Goal: Task Accomplishment & Management: Use online tool/utility

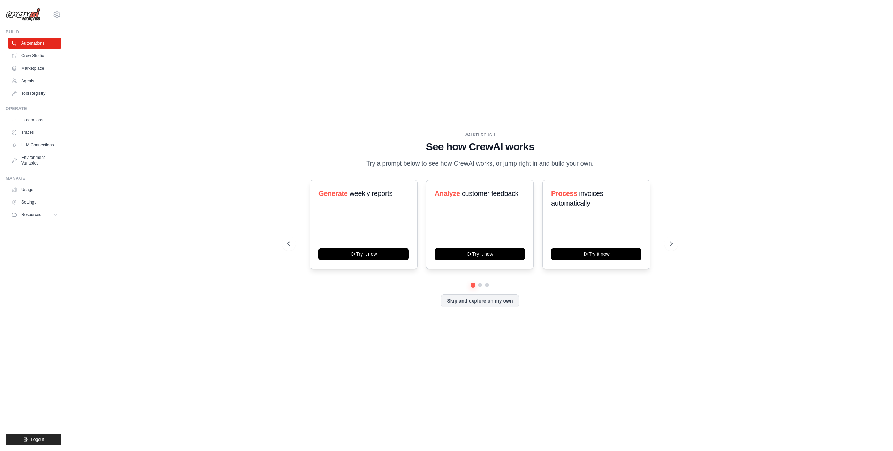
click at [395, 291] on div "Generate weekly reports Try it now Analyze customer feedback Try it now Process…" at bounding box center [479, 244] width 385 height 128
click at [680, 238] on div "WALKTHROUGH See how CrewAI works Try a prompt below to see how CrewAI works, or…" at bounding box center [480, 225] width 402 height 186
click at [676, 245] on button at bounding box center [671, 244] width 14 height 14
click at [676, 244] on button at bounding box center [671, 244] width 14 height 14
click at [671, 246] on icon at bounding box center [671, 243] width 7 height 7
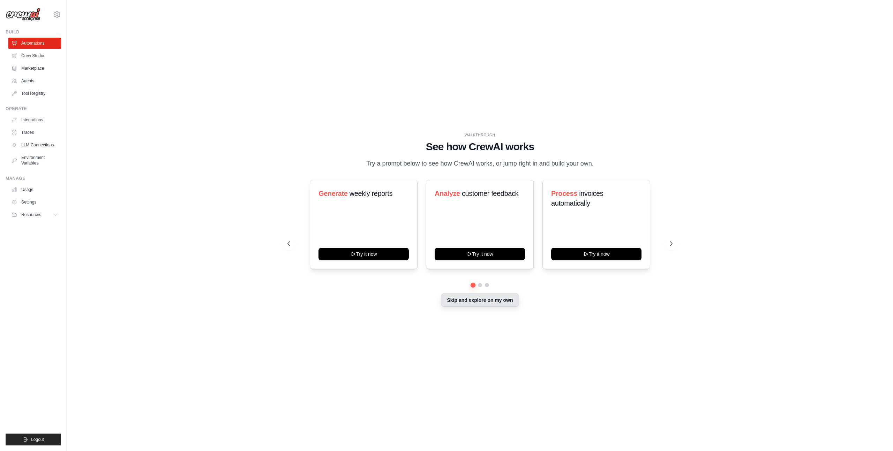
click at [472, 305] on button "Skip and explore on my own" at bounding box center [480, 300] width 78 height 13
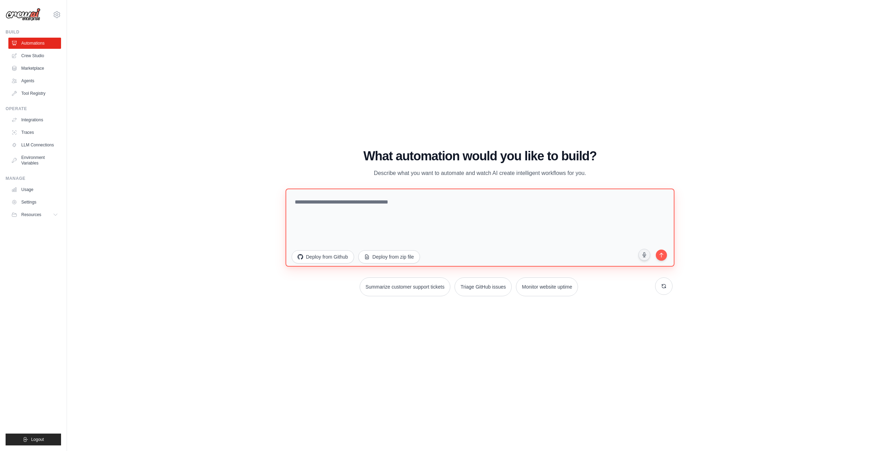
click at [558, 225] on textarea at bounding box center [479, 228] width 389 height 78
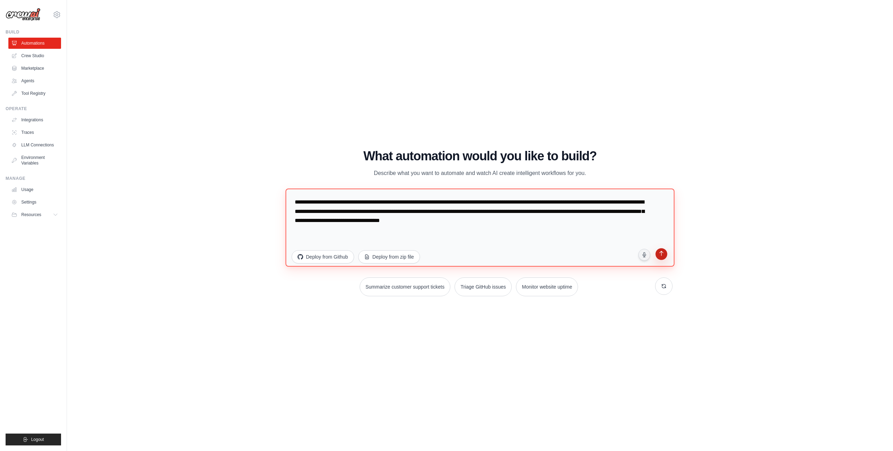
type textarea "**********"
click at [660, 255] on icon "submit" at bounding box center [661, 254] width 7 height 7
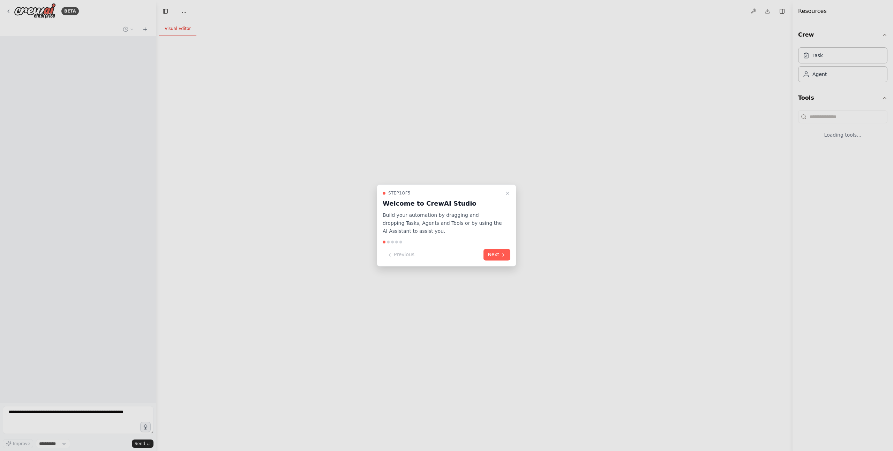
select select "****"
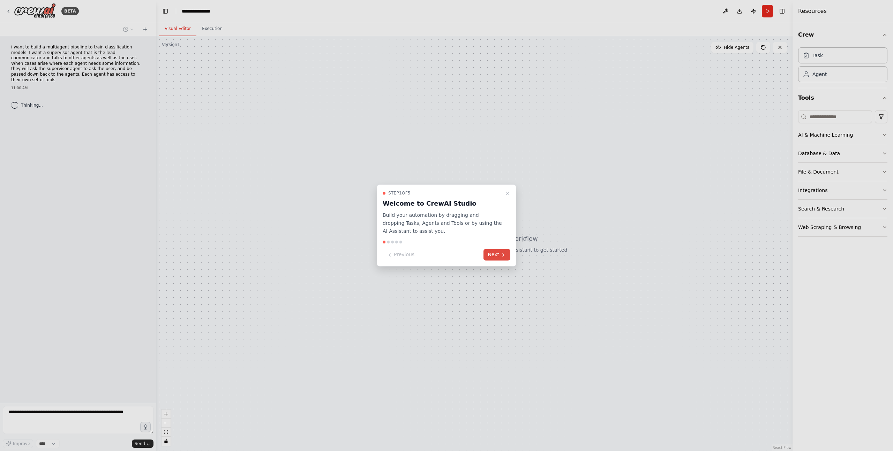
click at [500, 256] on icon at bounding box center [503, 255] width 6 height 6
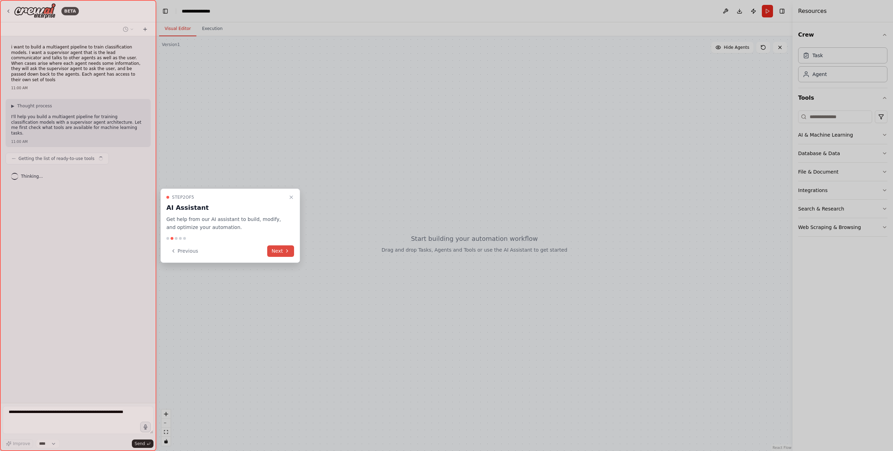
click at [272, 252] on button "Next" at bounding box center [280, 251] width 27 height 12
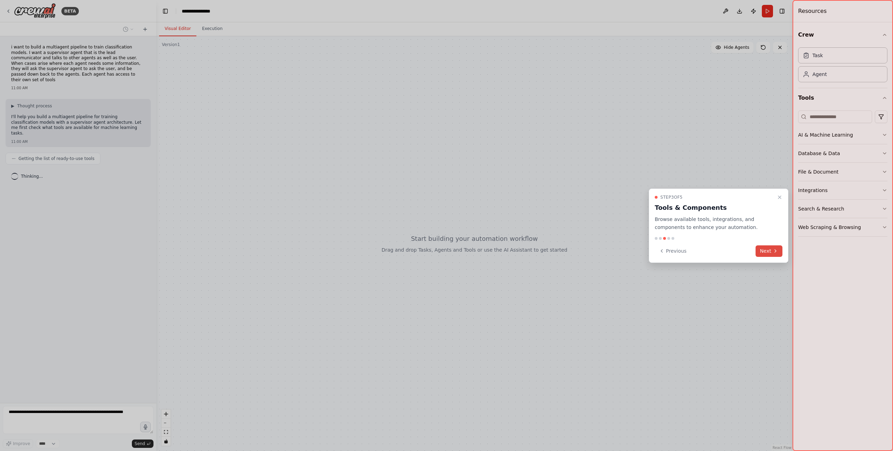
click at [775, 249] on icon at bounding box center [775, 251] width 6 height 6
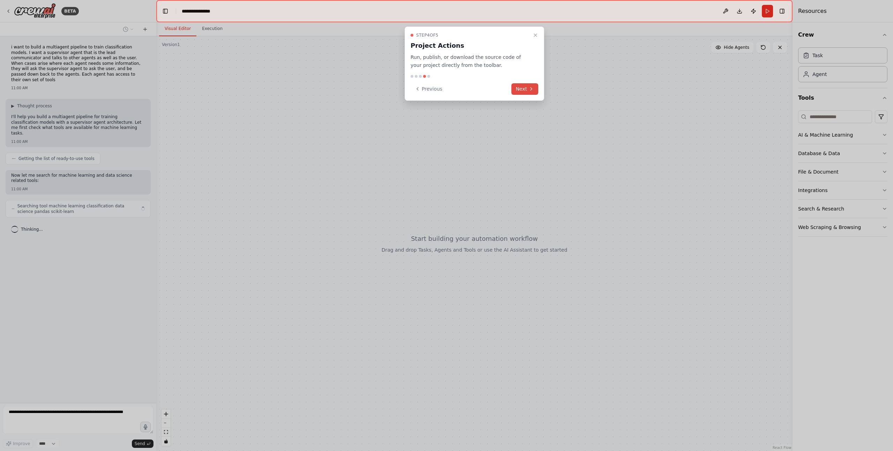
click at [516, 88] on button "Next" at bounding box center [524, 89] width 27 height 12
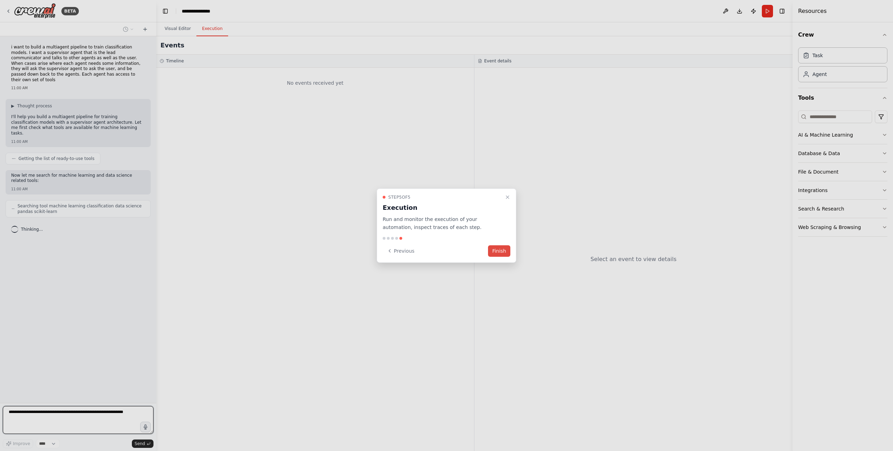
click at [496, 250] on button "Finish" at bounding box center [499, 251] width 22 height 12
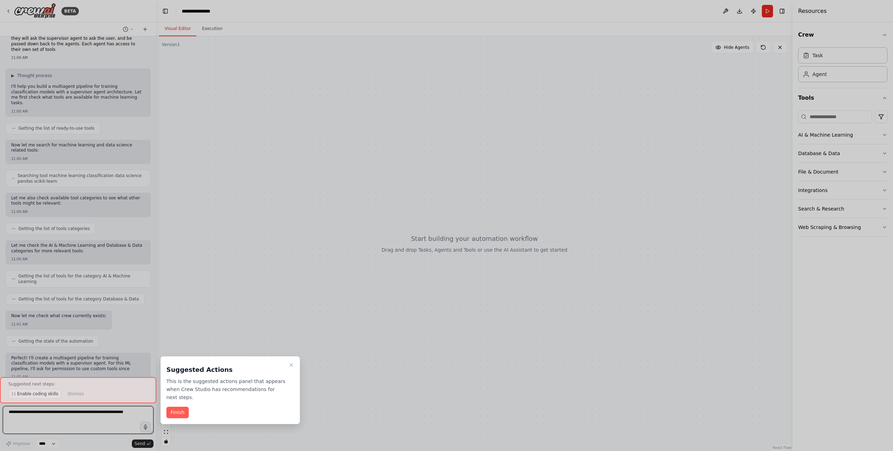
scroll to position [36, 0]
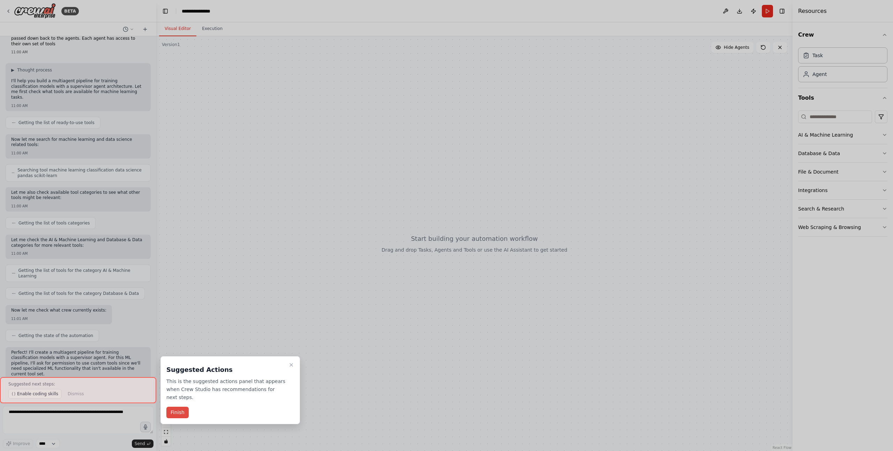
click at [183, 409] on button "Finish" at bounding box center [177, 413] width 22 height 12
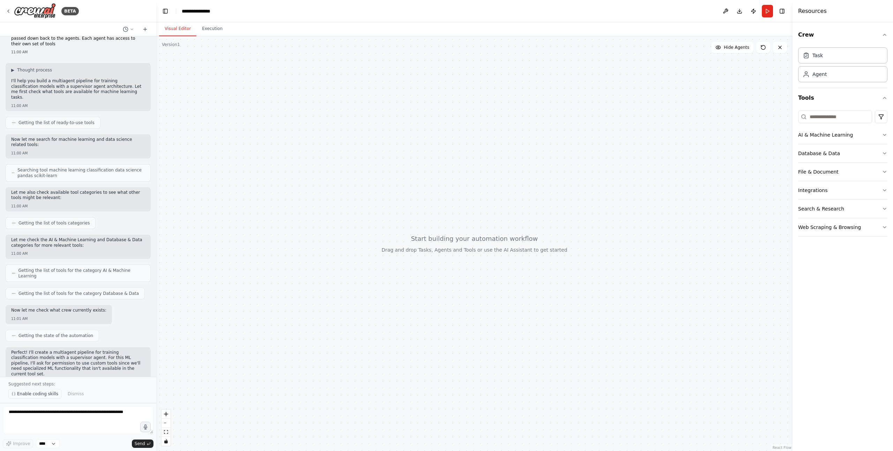
click at [55, 396] on span "Enable coding skills" at bounding box center [37, 394] width 41 height 6
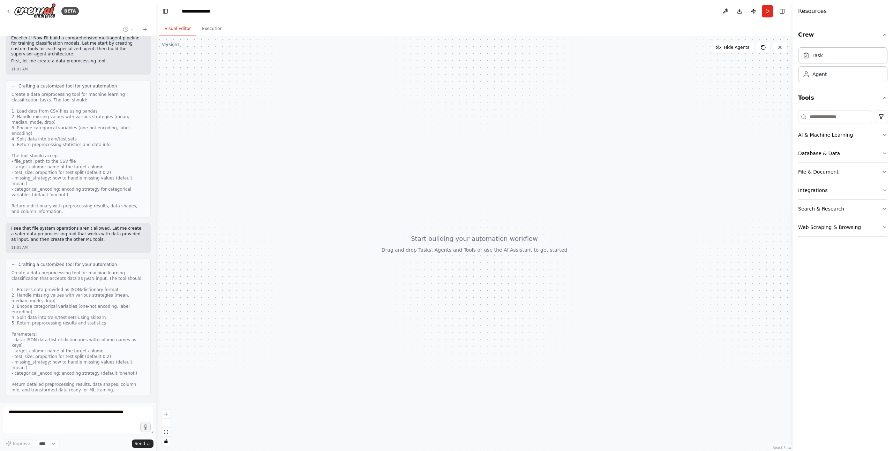
scroll to position [621, 0]
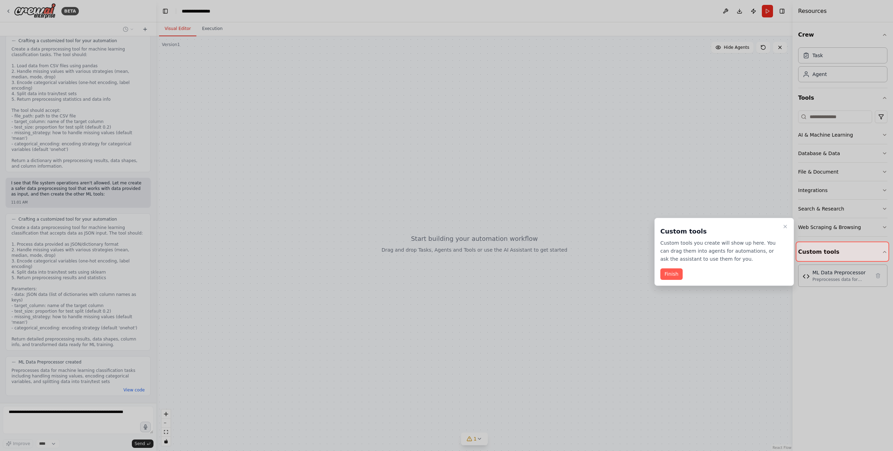
click at [676, 273] on button "Finish" at bounding box center [671, 274] width 22 height 12
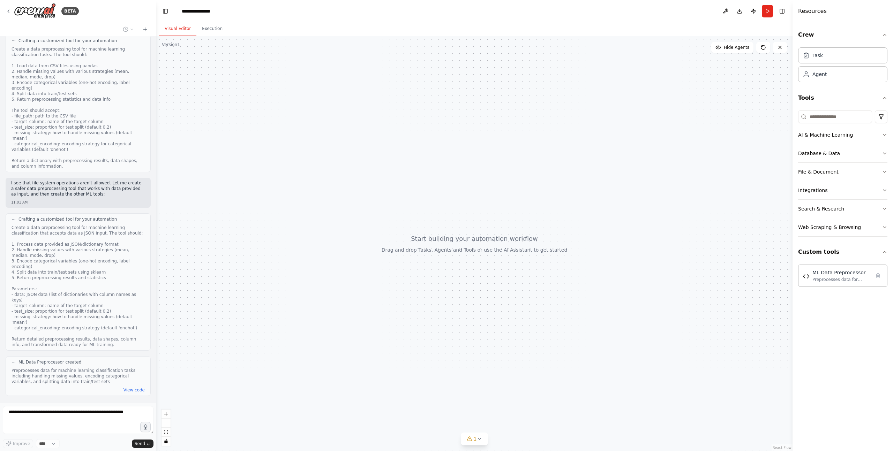
click at [825, 139] on button "AI & Machine Learning" at bounding box center [842, 135] width 89 height 18
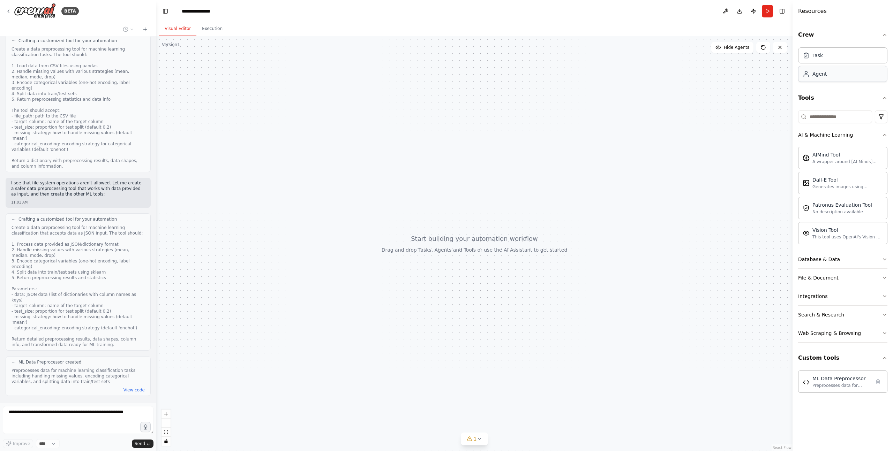
click at [827, 75] on div "Agent" at bounding box center [842, 74] width 89 height 16
drag, startPoint x: 489, startPoint y: 222, endPoint x: 479, endPoint y: 219, distance: 10.2
click at [478, 219] on div "Goal of the agent" at bounding box center [484, 218] width 68 height 6
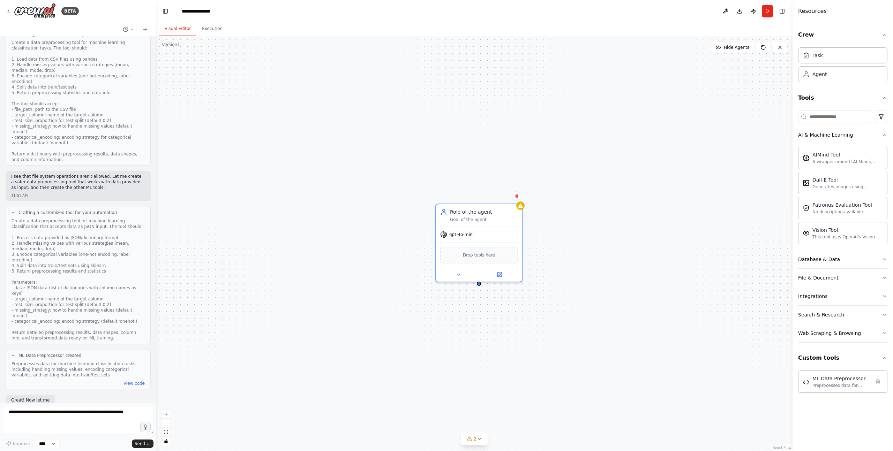
scroll to position [828, 0]
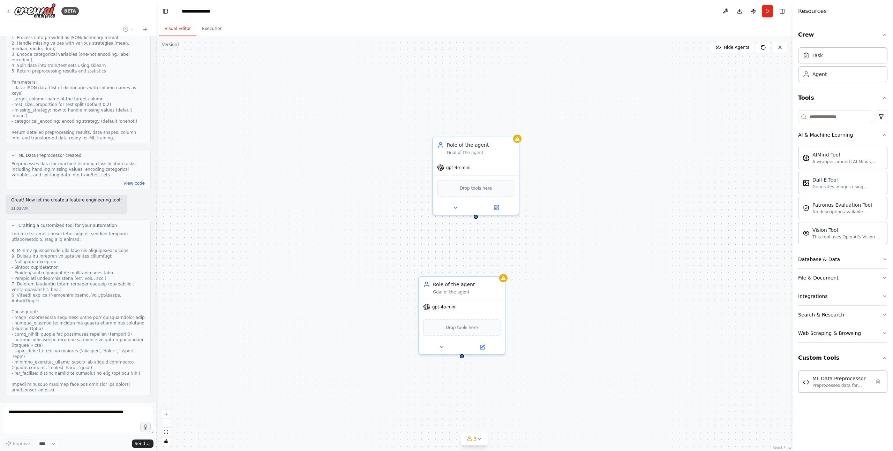
drag, startPoint x: 535, startPoint y: 335, endPoint x: 531, endPoint y: 265, distance: 69.5
click at [531, 265] on div "Role of the agent Goal of the agent gpt-4o-mini Drop tools here Role of the age…" at bounding box center [474, 243] width 636 height 415
drag, startPoint x: 485, startPoint y: 283, endPoint x: 500, endPoint y: 262, distance: 26.0
click at [500, 262] on div "Goal of the agent" at bounding box center [479, 261] width 68 height 6
click at [475, 218] on div "Role of the agent Goal of the agent gpt-4o-mini Drop tools here Role of the age…" at bounding box center [474, 243] width 636 height 415
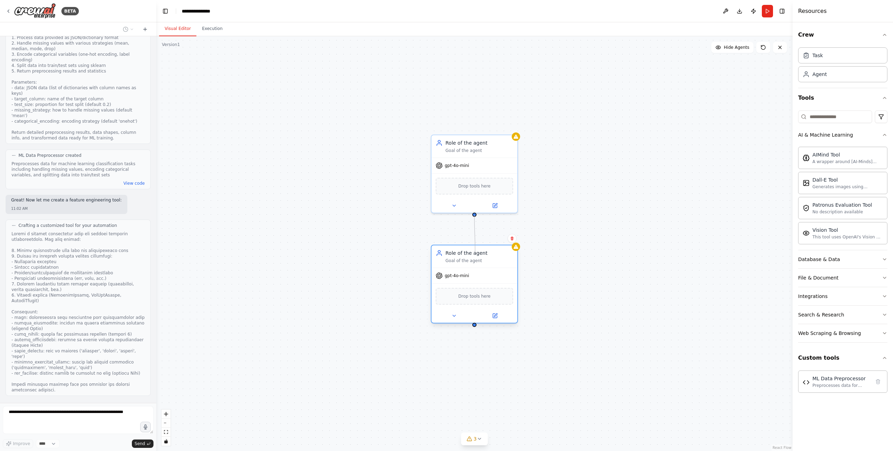
drag, startPoint x: 475, startPoint y: 214, endPoint x: 475, endPoint y: 248, distance: 34.2
click at [475, 248] on div "Role of the agent Goal of the agent gpt-4o-mini Drop tools here Role of the age…" at bounding box center [470, 174] width 636 height 415
click at [515, 138] on div at bounding box center [515, 135] width 8 height 8
click at [467, 156] on div "gpt-4o-mini Drop tools here" at bounding box center [474, 183] width 86 height 55
click at [468, 153] on div "Role of the agent Goal of the agent" at bounding box center [474, 145] width 86 height 22
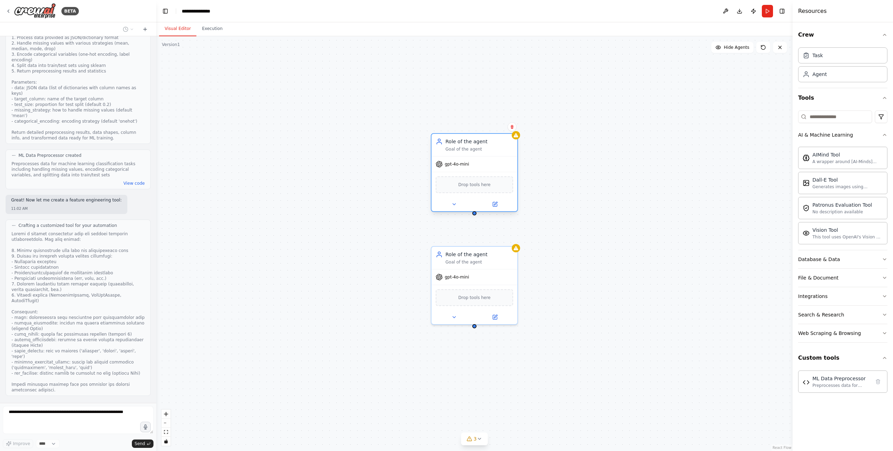
click at [468, 153] on div "Role of the agent Goal of the agent" at bounding box center [474, 145] width 86 height 22
click at [470, 190] on div "Drop tools here" at bounding box center [473, 184] width 77 height 17
click at [475, 216] on div "Role of the agent Goal of the agent gpt-4o-mini Drop tools here Role of the age…" at bounding box center [474, 243] width 636 height 415
click at [496, 206] on icon at bounding box center [495, 204] width 4 height 4
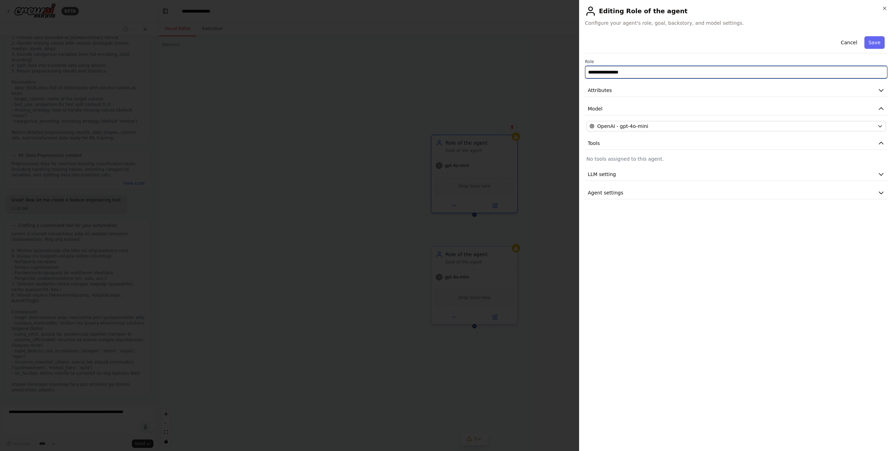
drag, startPoint x: 644, startPoint y: 75, endPoint x: 558, endPoint y: 70, distance: 86.9
click at [558, 70] on body "BETA i want to build a multiagent pipeline to train classification models. I wa…" at bounding box center [446, 225] width 893 height 451
type input "**********"
click at [728, 171] on button "LLM setting" at bounding box center [736, 174] width 302 height 13
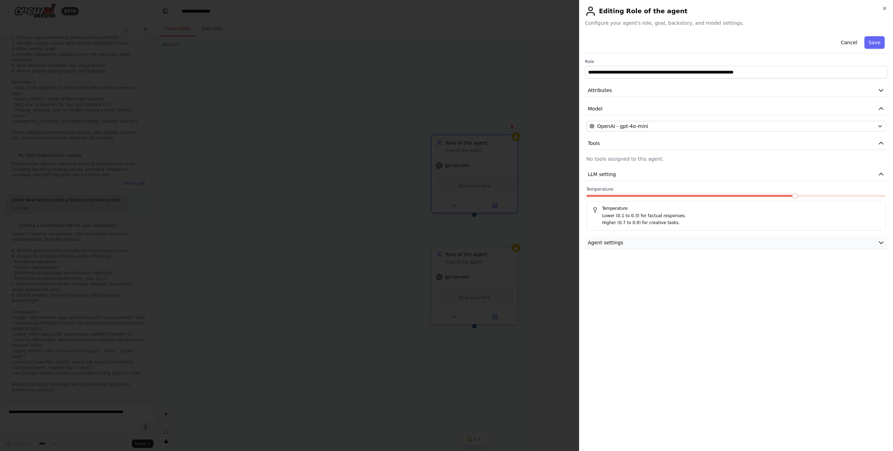
click at [685, 242] on button "Agent settings" at bounding box center [736, 242] width 302 height 13
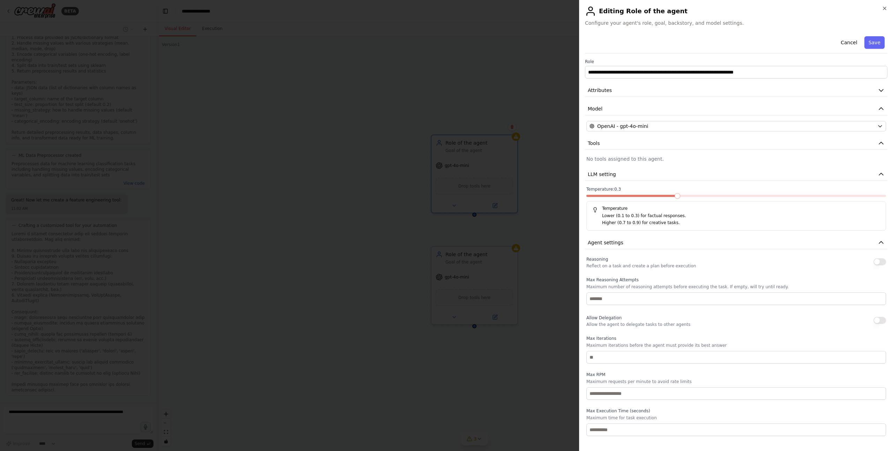
click at [676, 199] on span at bounding box center [677, 196] width 6 height 6
click at [874, 321] on button "button" at bounding box center [879, 320] width 13 height 7
click at [877, 45] on button "Save" at bounding box center [874, 42] width 20 height 13
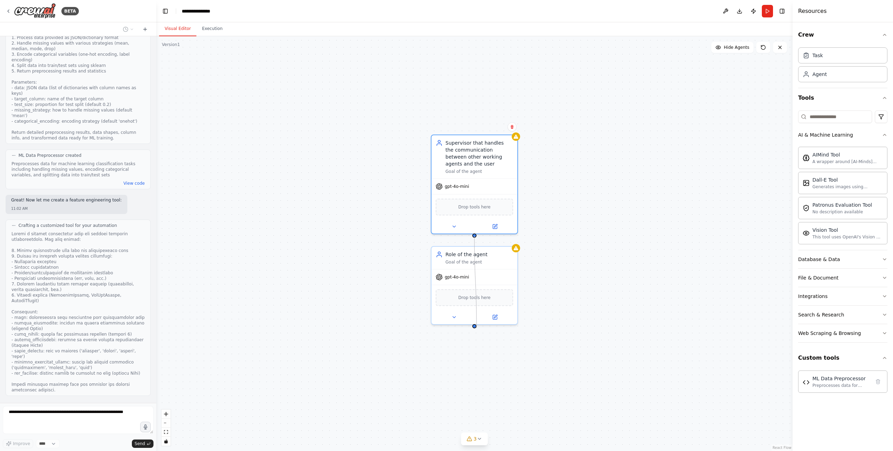
drag, startPoint x: 474, startPoint y: 235, endPoint x: 476, endPoint y: 327, distance: 92.8
click at [475, 328] on div "Supervisor that handles the communication between other working agents and the …" at bounding box center [474, 243] width 636 height 415
click at [481, 210] on div "Drop tools here" at bounding box center [473, 205] width 77 height 17
click at [852, 314] on button "Search & Research" at bounding box center [842, 315] width 89 height 18
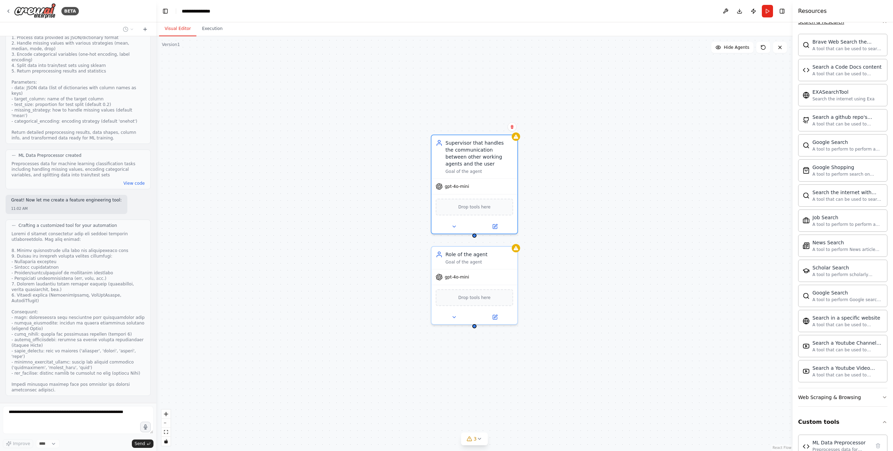
scroll to position [310, 0]
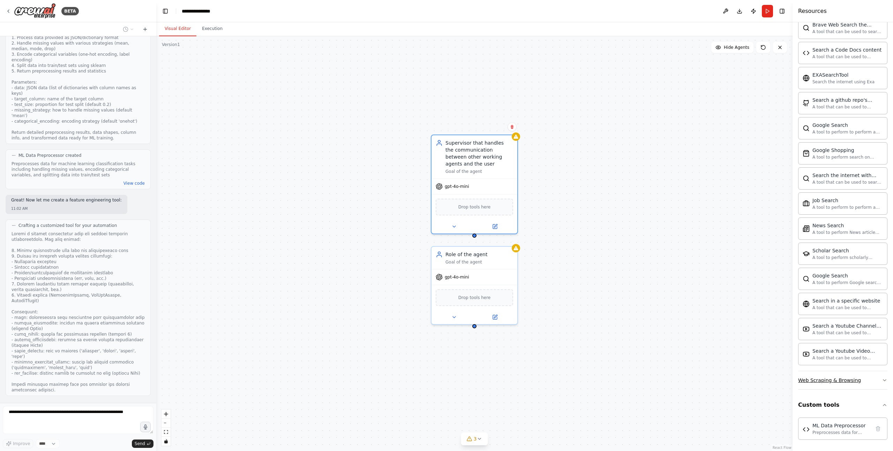
click at [869, 377] on button "Web Scraping & Browsing" at bounding box center [842, 380] width 89 height 18
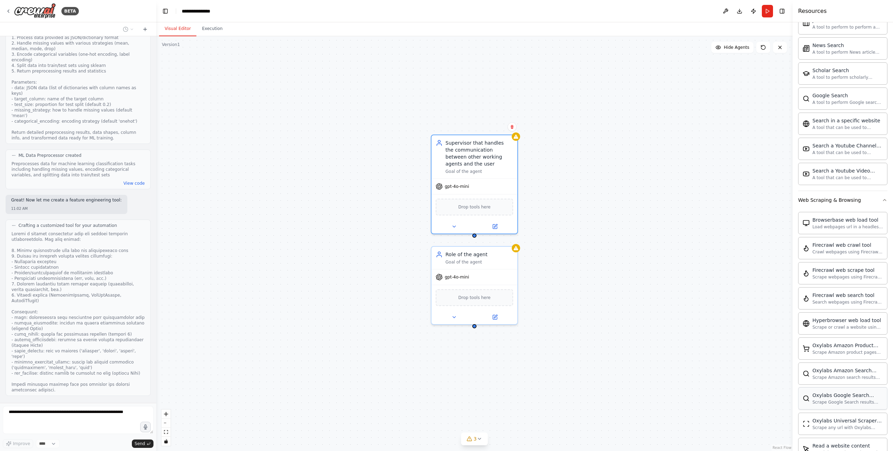
scroll to position [183, 0]
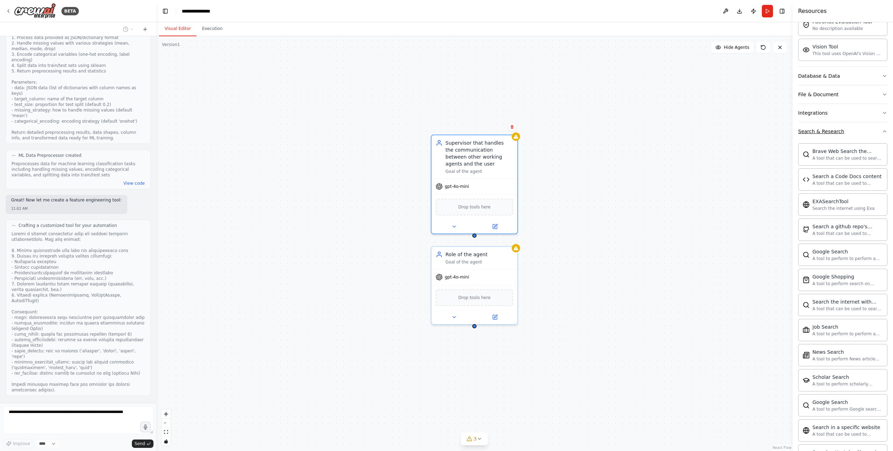
click at [863, 128] on button "Search & Research" at bounding box center [842, 131] width 89 height 18
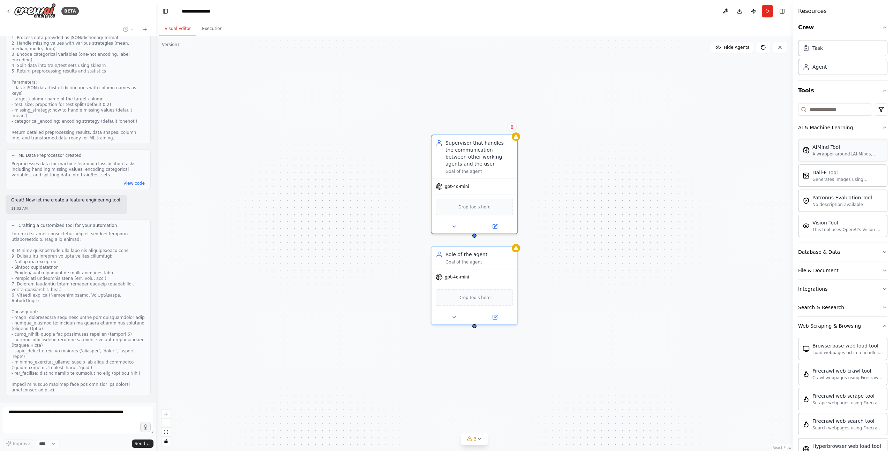
scroll to position [0, 0]
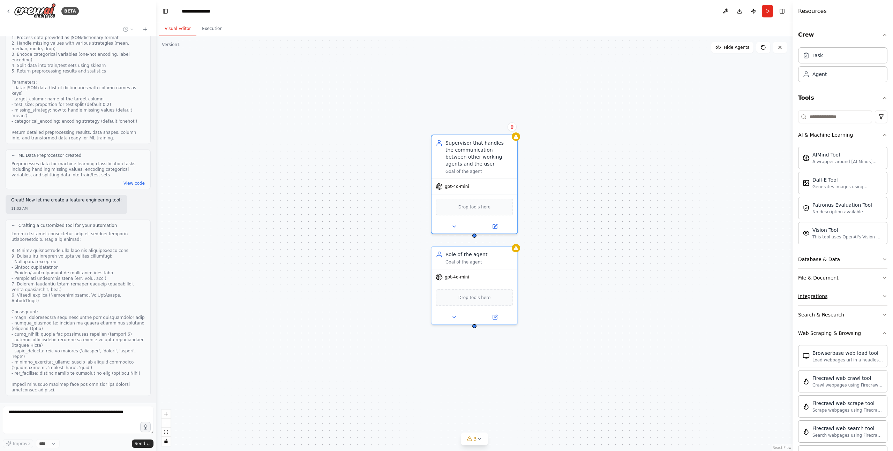
click at [852, 301] on button "Integrations" at bounding box center [842, 296] width 89 height 18
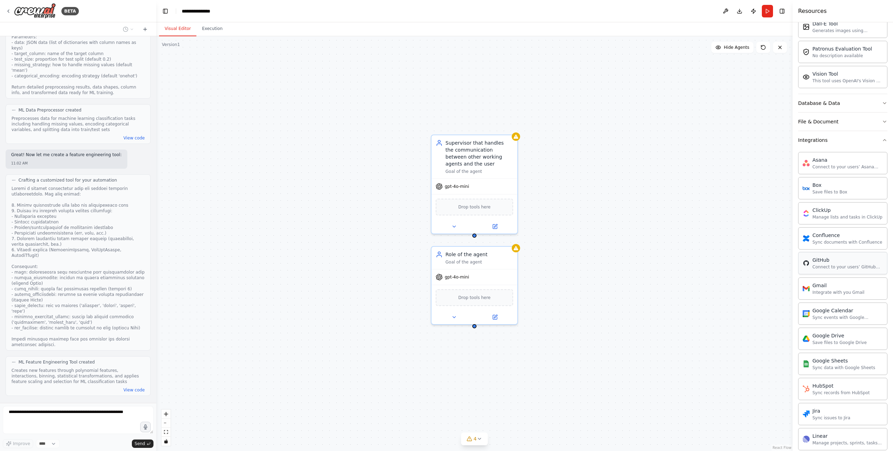
scroll to position [144, 0]
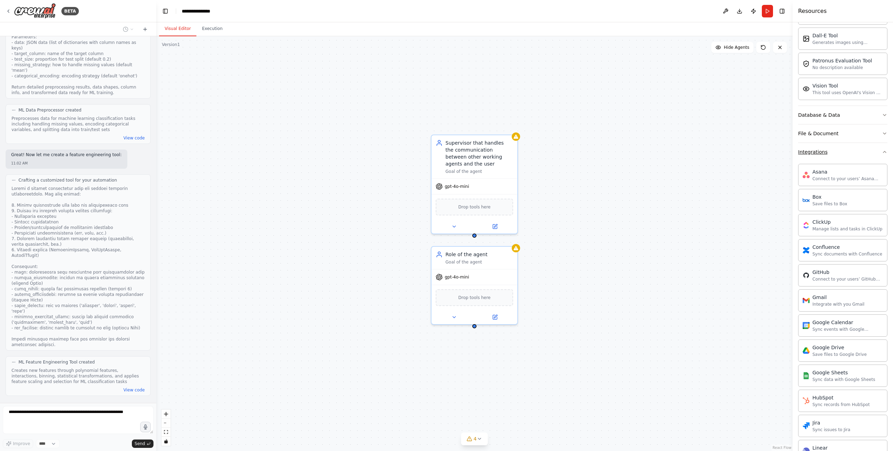
click at [836, 155] on button "Integrations" at bounding box center [842, 152] width 89 height 18
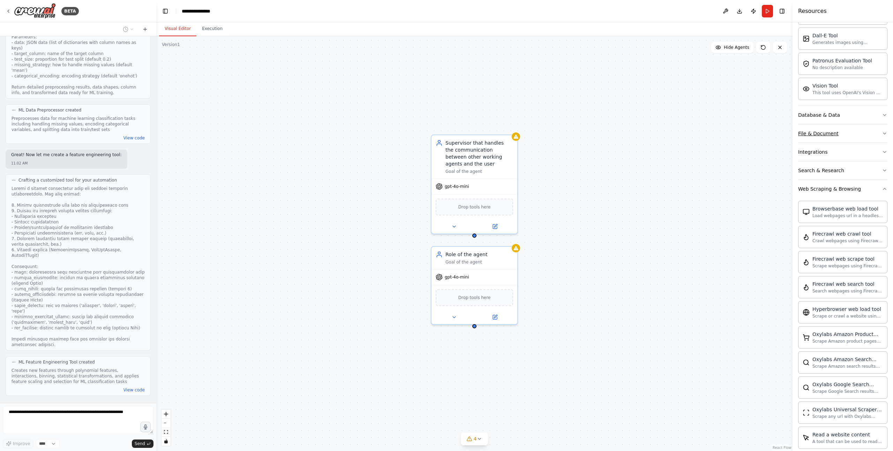
click at [839, 137] on button "File & Document" at bounding box center [842, 133] width 89 height 18
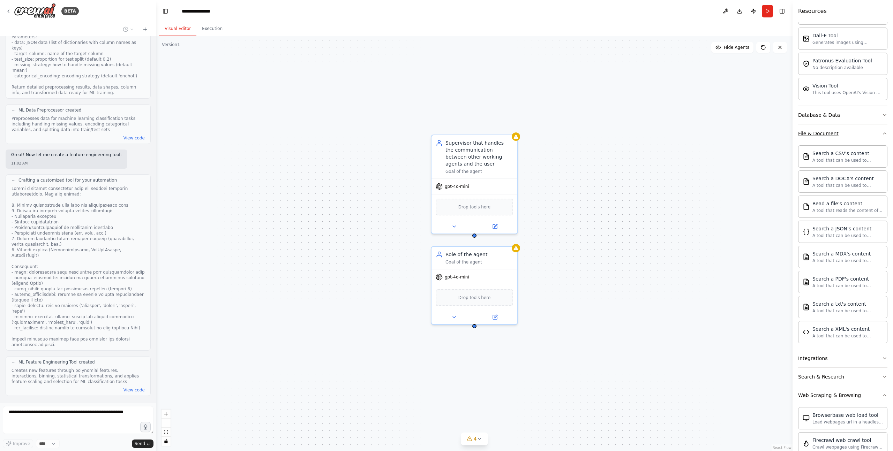
click at [838, 132] on button "File & Document" at bounding box center [842, 133] width 89 height 18
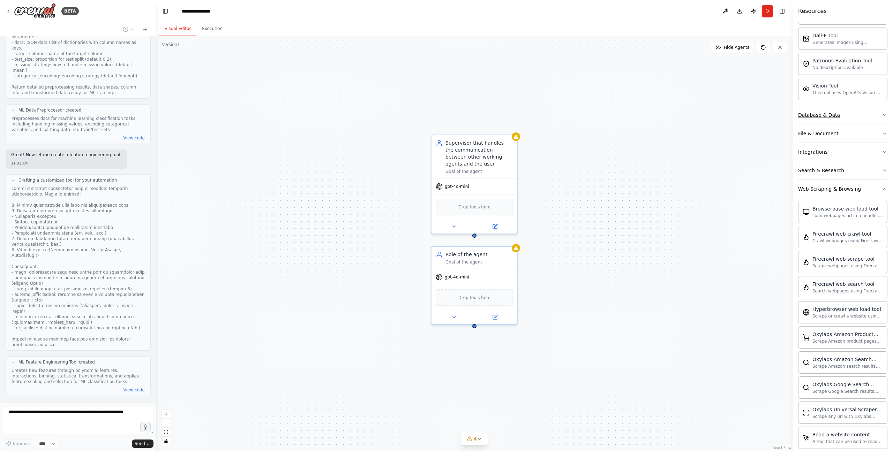
click at [843, 116] on button "Database & Data" at bounding box center [842, 115] width 89 height 18
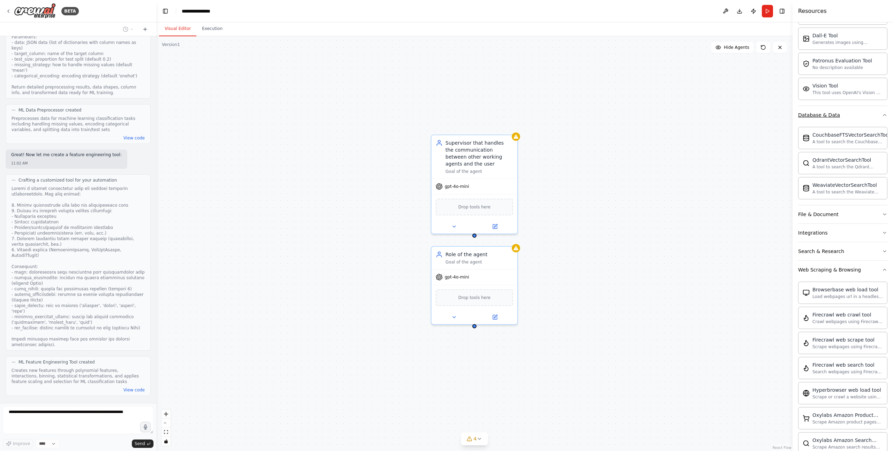
click at [843, 116] on button "Database & Data" at bounding box center [842, 115] width 89 height 18
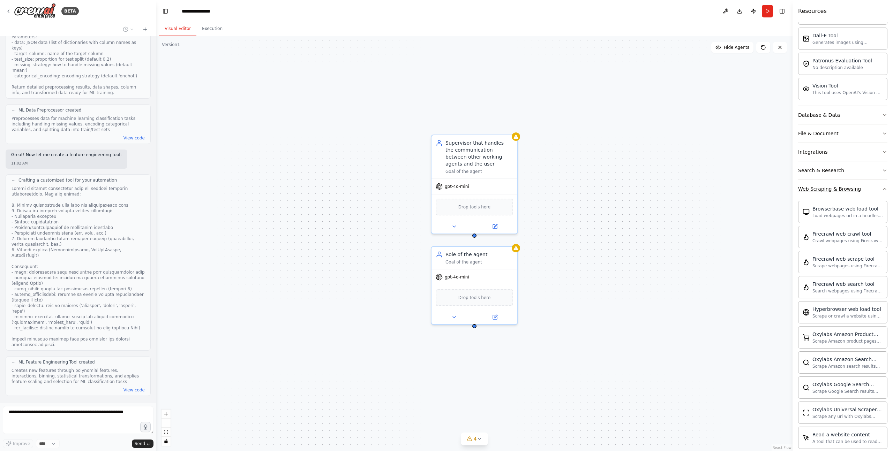
click at [856, 187] on div "Web Scraping & Browsing" at bounding box center [829, 188] width 63 height 7
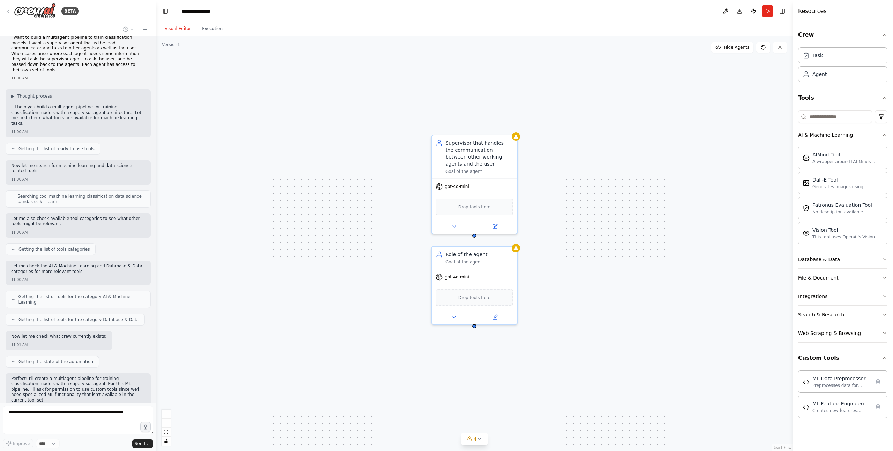
scroll to position [0, 0]
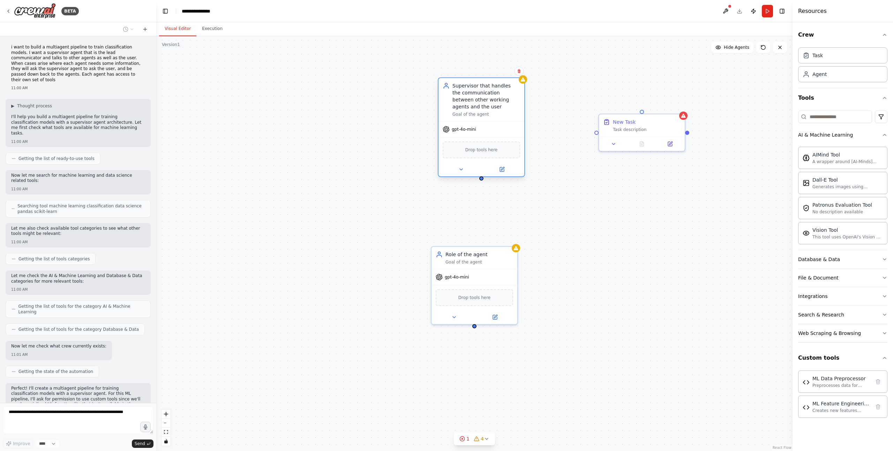
drag, startPoint x: 486, startPoint y: 154, endPoint x: 510, endPoint y: 103, distance: 56.9
click at [492, 103] on div "Supervisor that handles the communication between other working agents and the …" at bounding box center [486, 96] width 68 height 28
drag, startPoint x: 643, startPoint y: 126, endPoint x: 481, endPoint y: 211, distance: 182.8
click at [481, 211] on div "Task description" at bounding box center [486, 212] width 68 height 6
drag, startPoint x: 483, startPoint y: 181, endPoint x: 482, endPoint y: 196, distance: 15.3
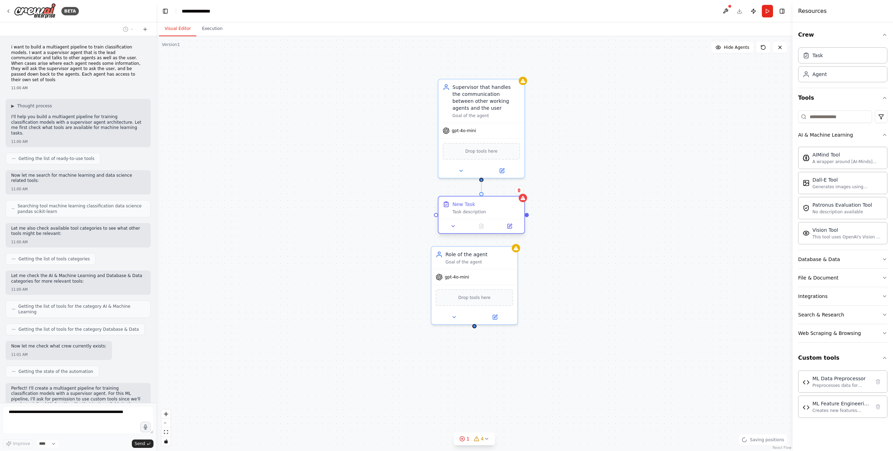
click at [482, 196] on div "Supervisor that handles the communication between other working agents and the …" at bounding box center [470, 174] width 636 height 415
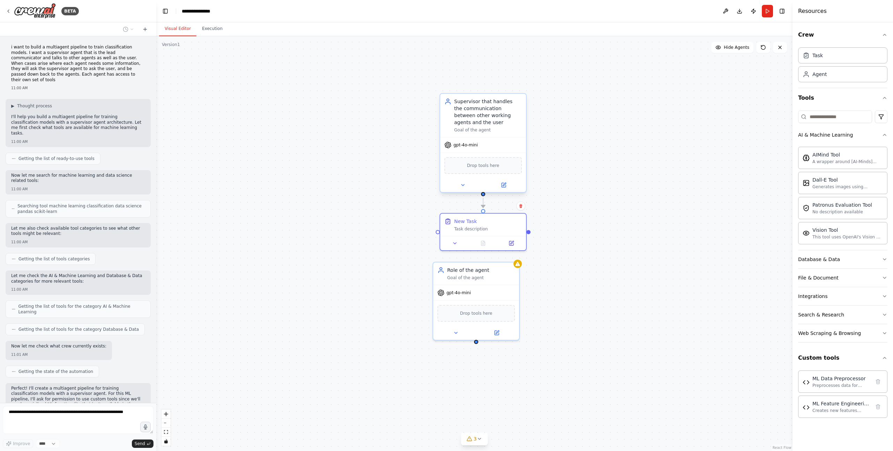
drag, startPoint x: 482, startPoint y: 181, endPoint x: 483, endPoint y: 196, distance: 15.8
click at [483, 196] on div ".deletable-edge-delete-btn { width: 20px; height: 20px; border: 0px solid #ffff…" at bounding box center [474, 243] width 636 height 415
click at [485, 210] on div at bounding box center [483, 210] width 4 height 4
click at [494, 223] on div "New Task Task description" at bounding box center [488, 224] width 68 height 14
click at [486, 227] on div "Task description" at bounding box center [488, 228] width 68 height 6
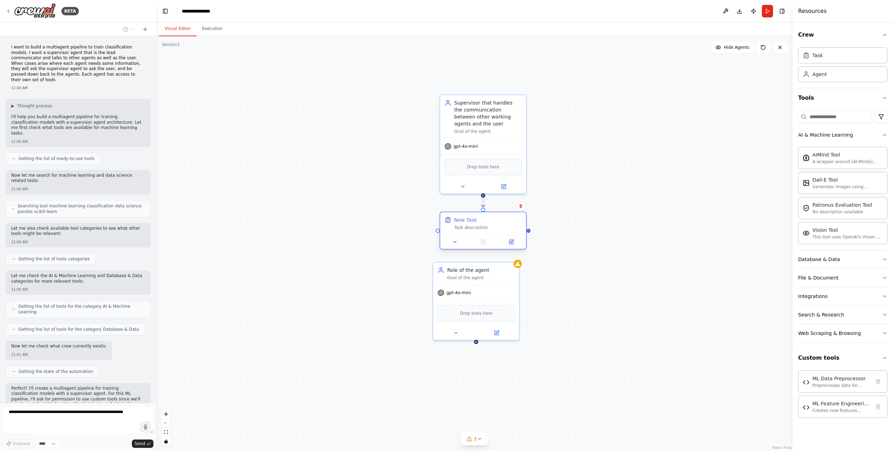
click at [486, 227] on div "Task description" at bounding box center [488, 228] width 68 height 6
click at [506, 242] on button at bounding box center [511, 242] width 24 height 8
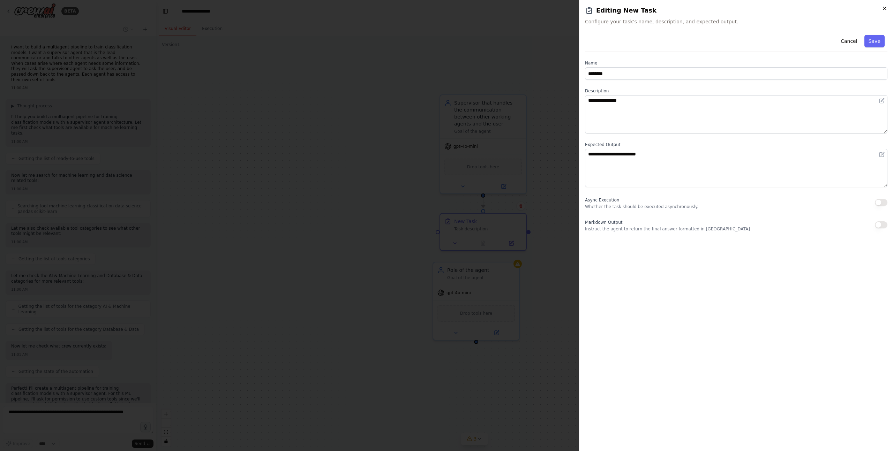
click at [881, 8] on icon "button" at bounding box center [884, 9] width 6 height 6
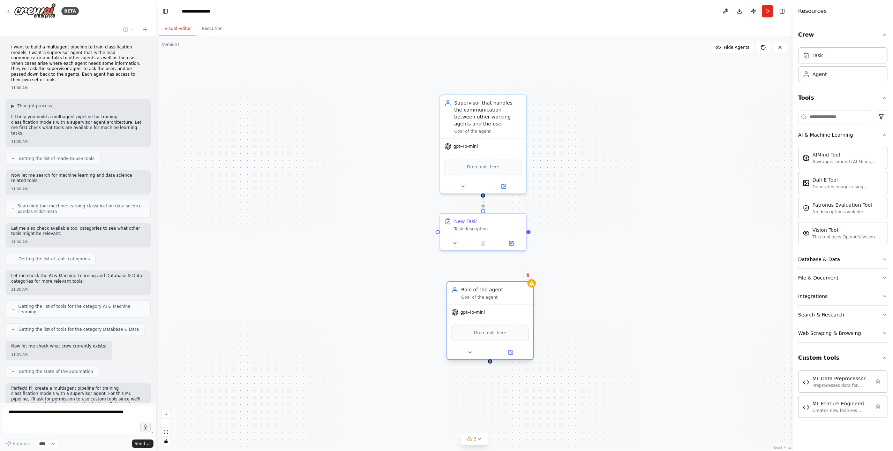
drag, startPoint x: 501, startPoint y: 274, endPoint x: 513, endPoint y: 296, distance: 24.3
click at [513, 296] on div "Goal of the agent" at bounding box center [495, 298] width 68 height 6
drag, startPoint x: 506, startPoint y: 293, endPoint x: 500, endPoint y: 291, distance: 6.4
click at [500, 291] on div "Role of the agent" at bounding box center [488, 289] width 68 height 7
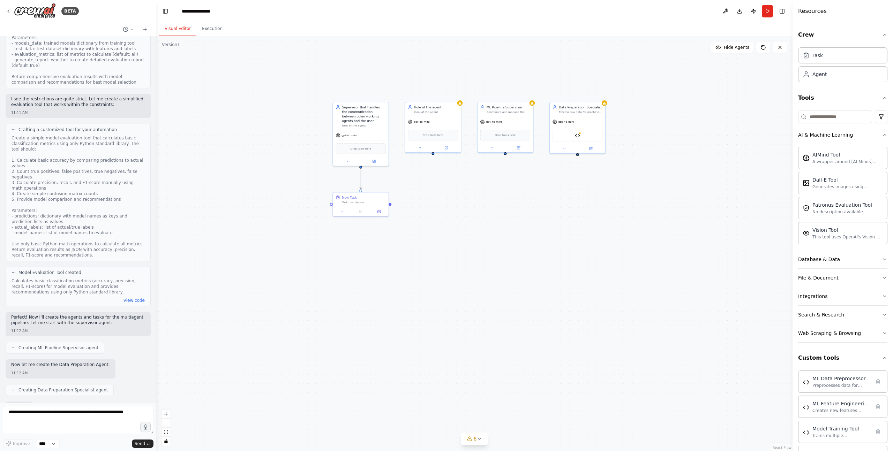
scroll to position [1568, 0]
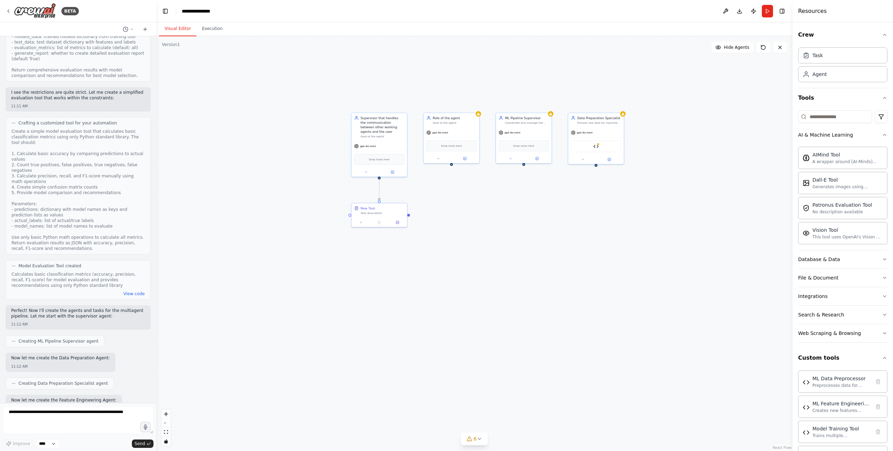
drag, startPoint x: 425, startPoint y: 194, endPoint x: 445, endPoint y: 206, distance: 23.6
click at [444, 206] on div ".deletable-edge-delete-btn { width: 20px; height: 20px; border: 0px solid #ffff…" at bounding box center [474, 243] width 636 height 415
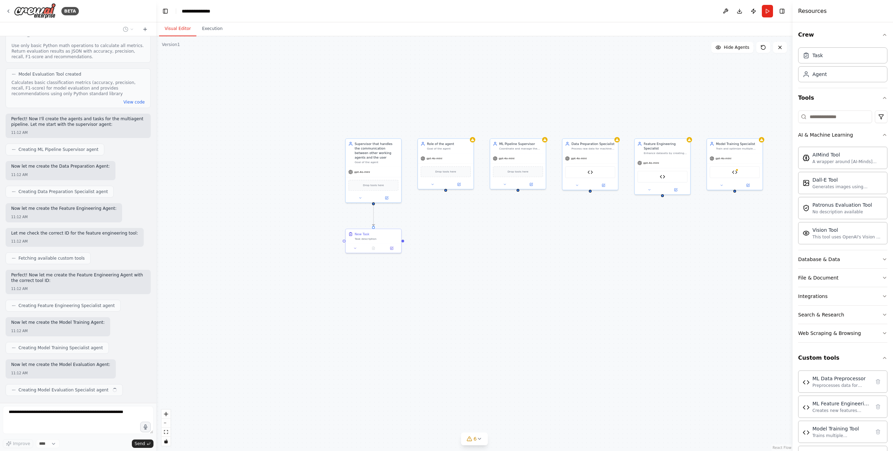
scroll to position [1760, 0]
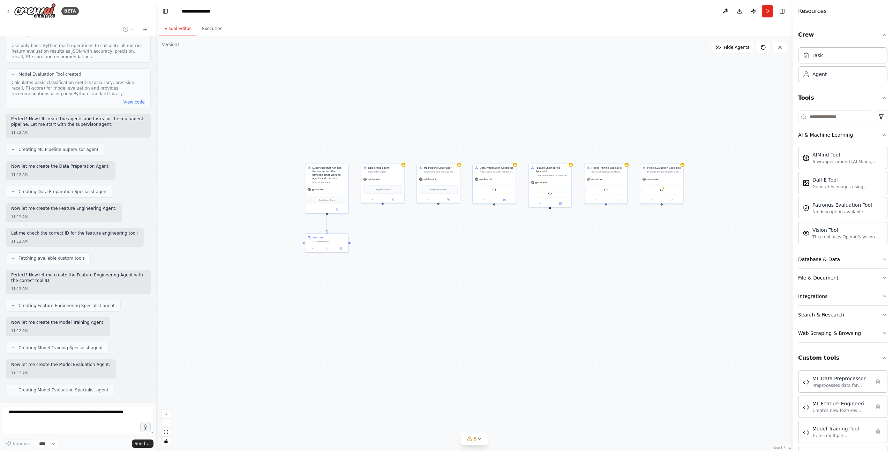
drag, startPoint x: 617, startPoint y: 232, endPoint x: 520, endPoint y: 238, distance: 97.1
click at [520, 238] on div ".deletable-edge-delete-btn { width: 20px; height: 20px; border: 0px solid #ffff…" at bounding box center [474, 243] width 636 height 415
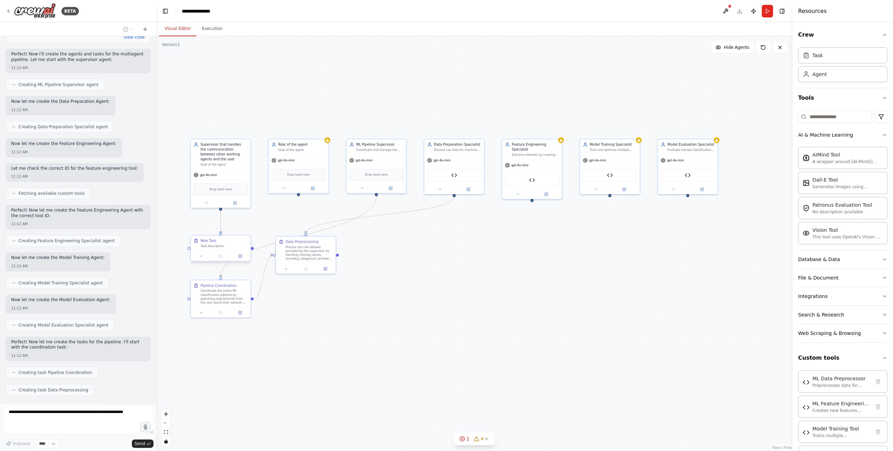
scroll to position [1842, 0]
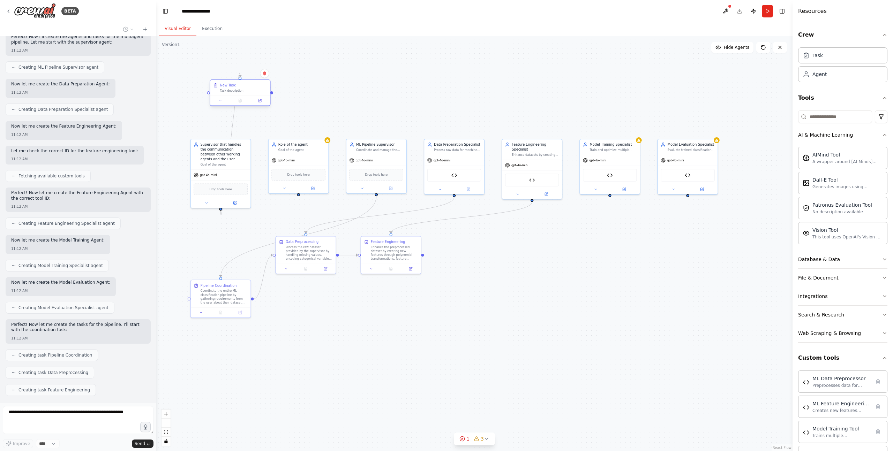
drag, startPoint x: 225, startPoint y: 250, endPoint x: 244, endPoint y: 95, distance: 156.1
click at [244, 95] on div "New Task Task description" at bounding box center [240, 88] width 60 height 16
drag, startPoint x: 234, startPoint y: 174, endPoint x: 188, endPoint y: 102, distance: 85.7
click at [188, 102] on div "gpt-4o-mini" at bounding box center [177, 106] width 60 height 11
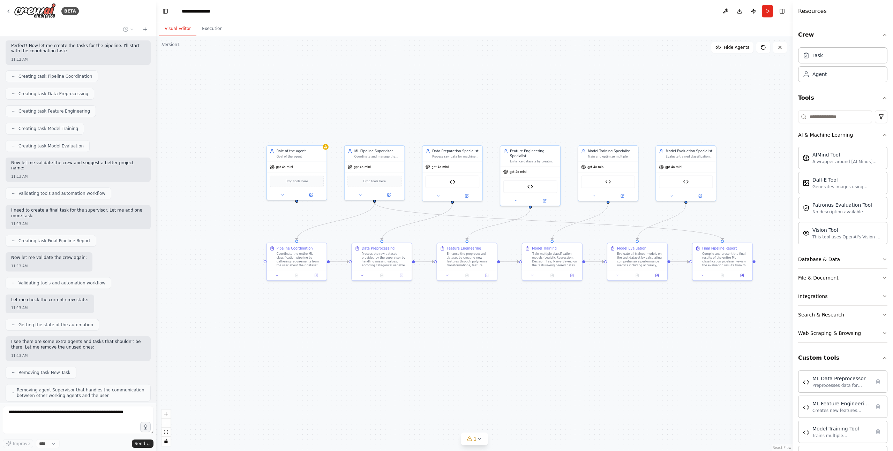
scroll to position [2138, 0]
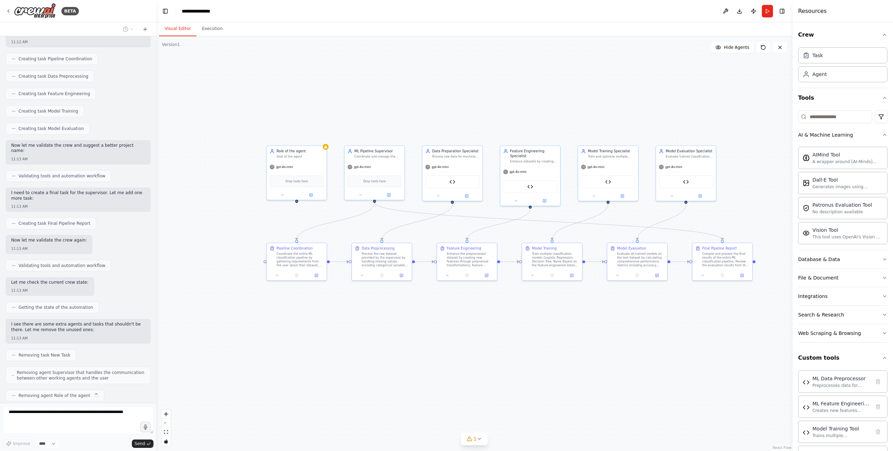
drag, startPoint x: 385, startPoint y: 311, endPoint x: 467, endPoint y: 314, distance: 82.0
click at [467, 314] on div ".deletable-edge-delete-btn { width: 20px; height: 20px; border: 0px solid #ffff…" at bounding box center [474, 243] width 636 height 415
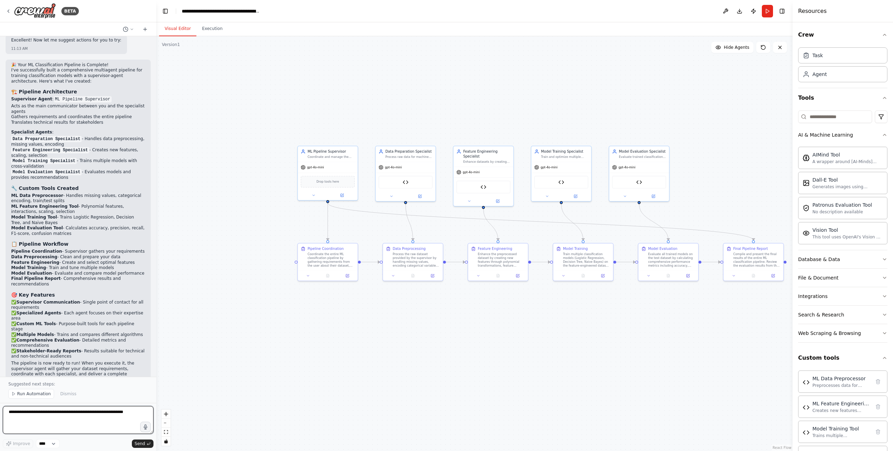
scroll to position [2479, 0]
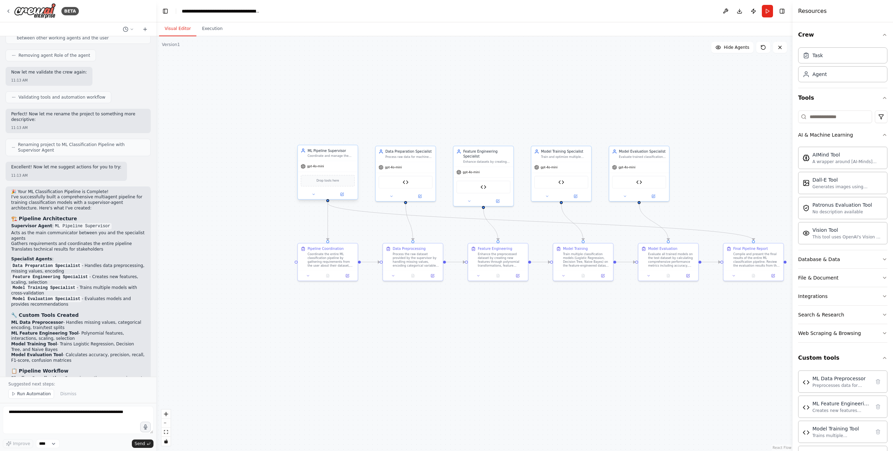
click at [340, 166] on div "gpt-4o-mini" at bounding box center [328, 166] width 60 height 11
click at [336, 168] on div "gpt-4o-mini" at bounding box center [328, 166] width 60 height 11
click at [341, 195] on icon at bounding box center [341, 194] width 3 height 3
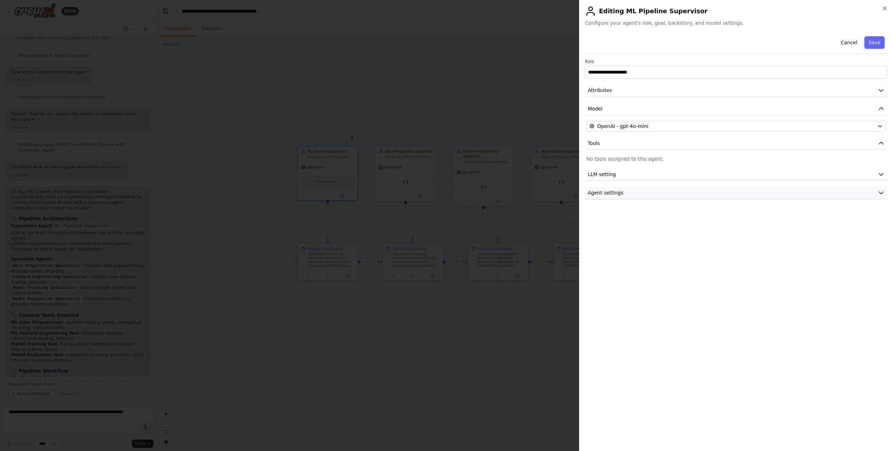
click at [674, 187] on button "Agent settings" at bounding box center [736, 193] width 302 height 13
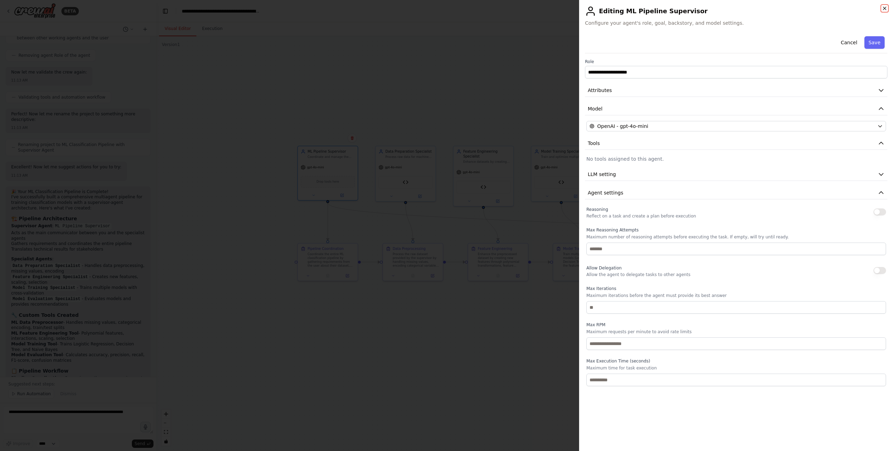
click at [883, 7] on icon "button" at bounding box center [884, 8] width 3 height 3
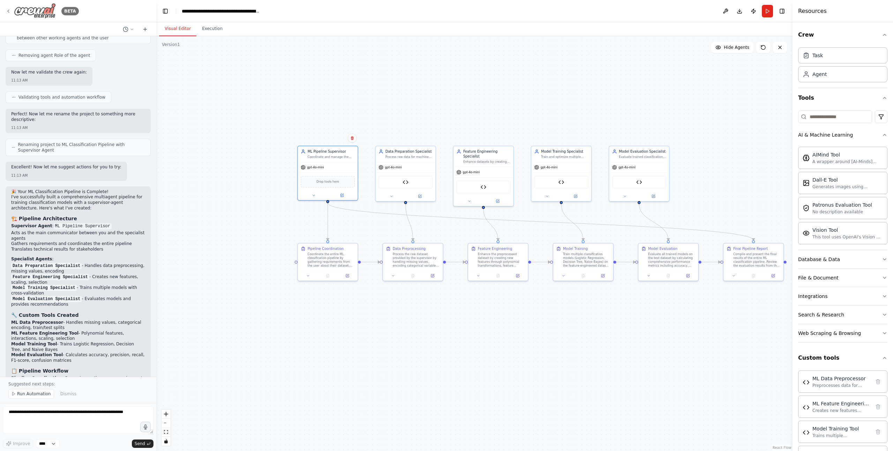
click at [9, 10] on icon at bounding box center [9, 11] width 6 height 6
